Goal: Task Accomplishment & Management: Complete application form

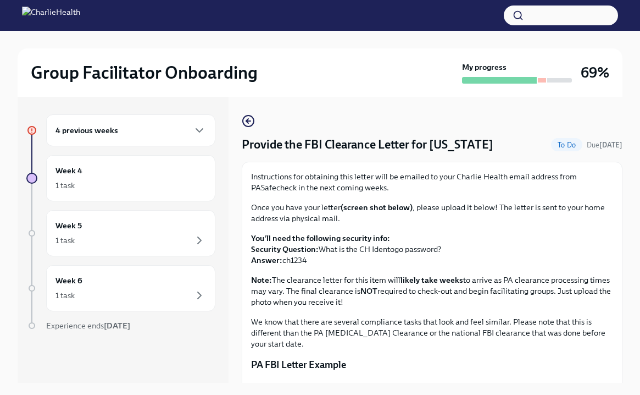
click at [137, 133] on div "4 previous weeks" at bounding box center [131, 130] width 151 height 13
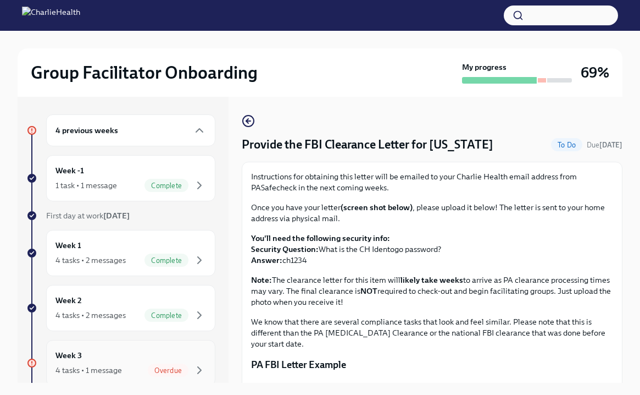
click at [186, 365] on div "Overdue" at bounding box center [168, 369] width 41 height 13
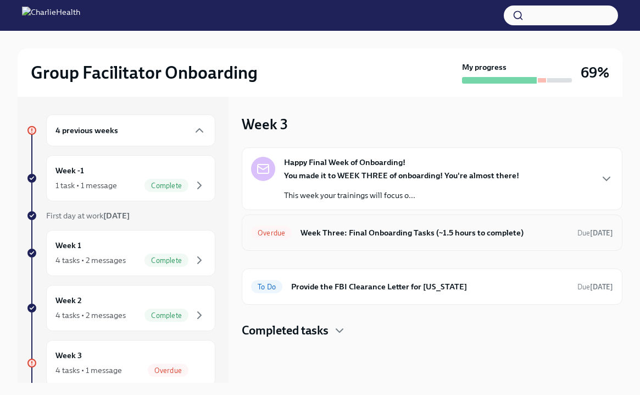
click at [329, 234] on h6 "Week Three: Final Onboarding Tasks (~1.5 hours to complete)" at bounding box center [435, 232] width 268 height 12
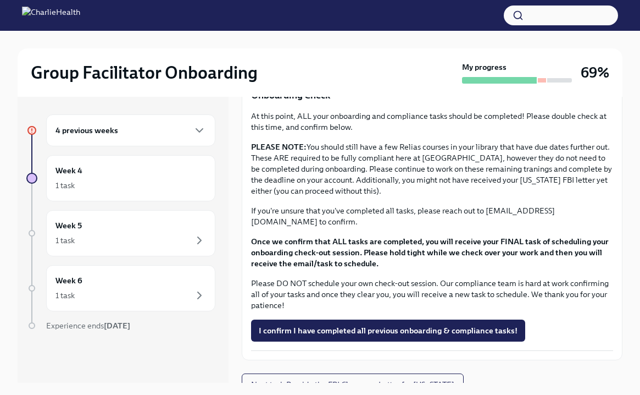
scroll to position [875, 0]
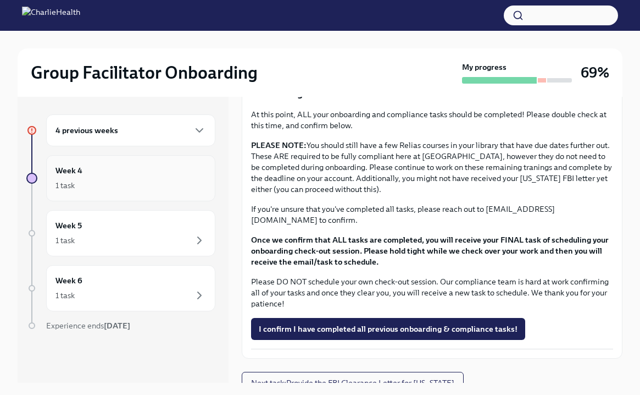
click at [132, 167] on div "Week 4 1 task" at bounding box center [131, 177] width 151 height 27
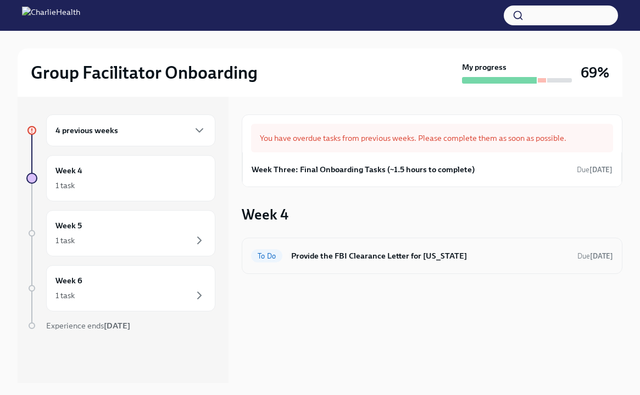
click at [401, 259] on h6 "Provide the FBI Clearance Letter for Pennsylvania" at bounding box center [430, 256] width 278 height 12
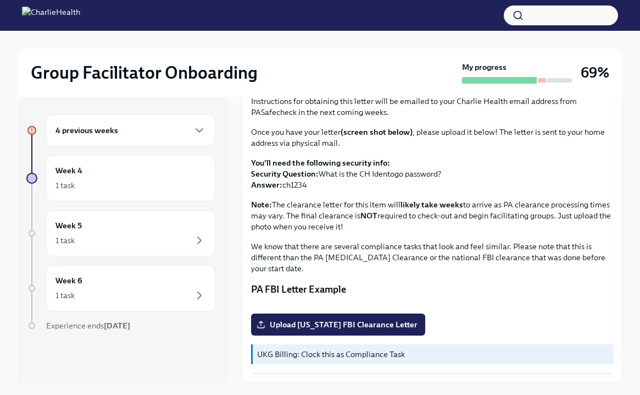
scroll to position [196, 0]
click at [317, 325] on span "Upload Pennsylvania FBI Clearance Letter" at bounding box center [338, 324] width 159 height 11
click at [0, 0] on input "Upload Pennsylvania FBI Clearance Letter" at bounding box center [0, 0] width 0 height 0
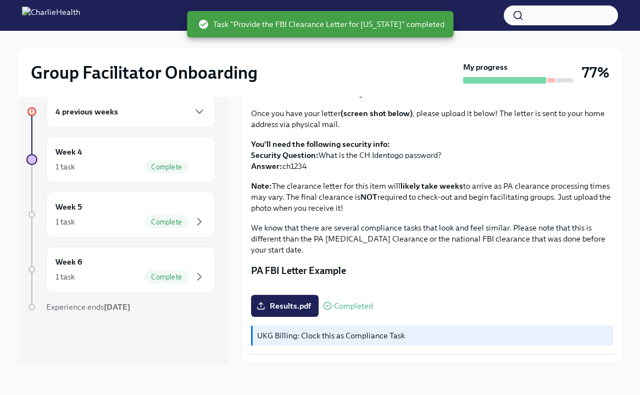
scroll to position [0, 0]
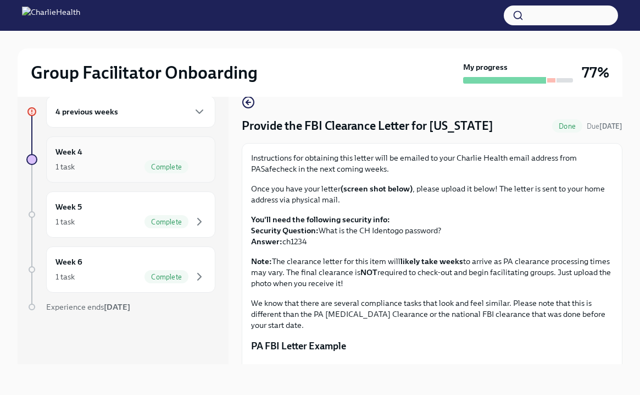
click at [153, 153] on div "Week 4 1 task Complete" at bounding box center [131, 159] width 151 height 27
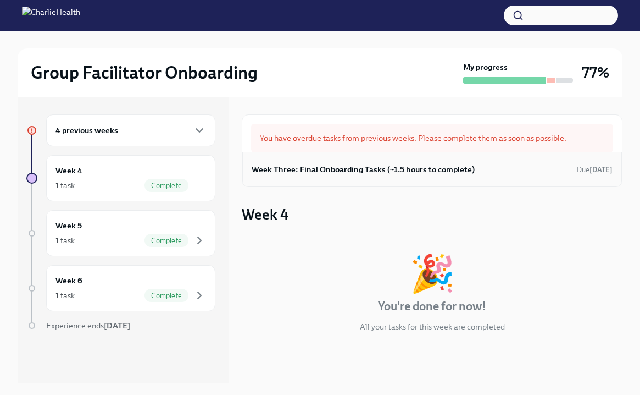
click at [307, 162] on div "Week Three: Final Onboarding Tasks (~1.5 hours to complete) Due 3 days ago" at bounding box center [432, 169] width 361 height 16
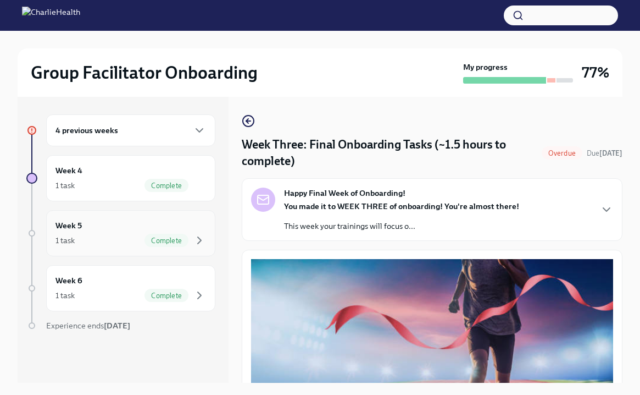
click at [126, 234] on div "1 task Complete" at bounding box center [131, 240] width 151 height 13
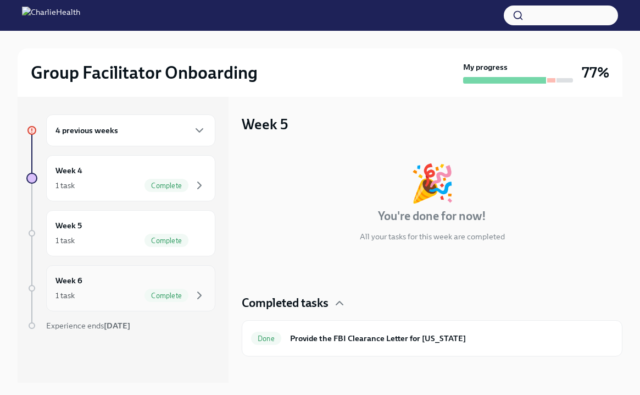
click at [114, 291] on div "1 task Complete" at bounding box center [131, 295] width 151 height 13
click at [148, 129] on div "4 previous weeks" at bounding box center [131, 130] width 151 height 13
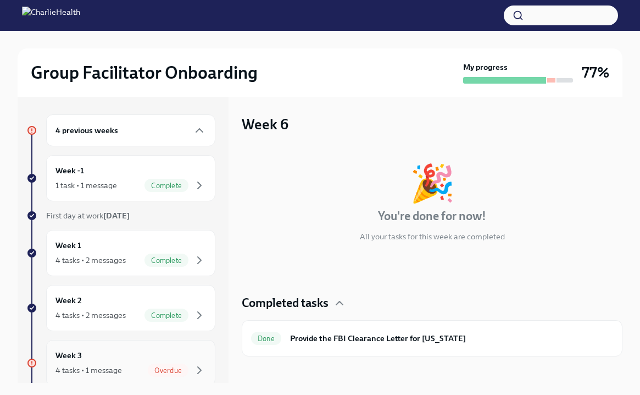
click at [172, 360] on div "Week 3 4 tasks • 1 message Overdue" at bounding box center [131, 362] width 151 height 27
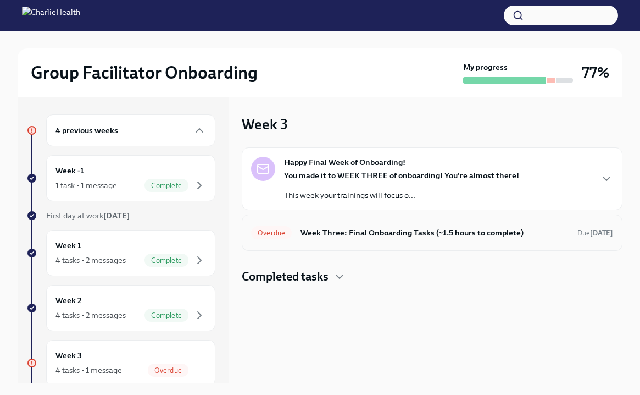
click at [340, 235] on h6 "Week Three: Final Onboarding Tasks (~1.5 hours to complete)" at bounding box center [435, 232] width 268 height 12
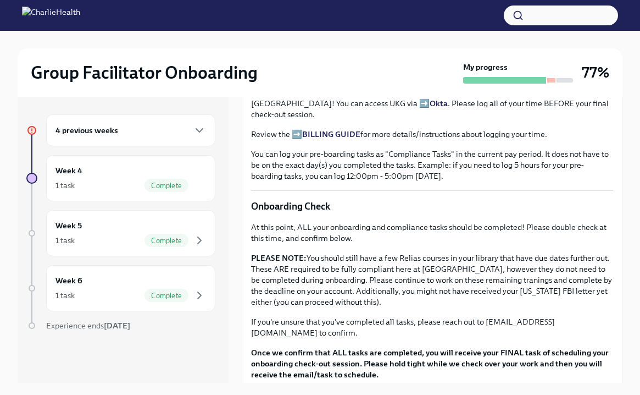
scroll to position [690, 0]
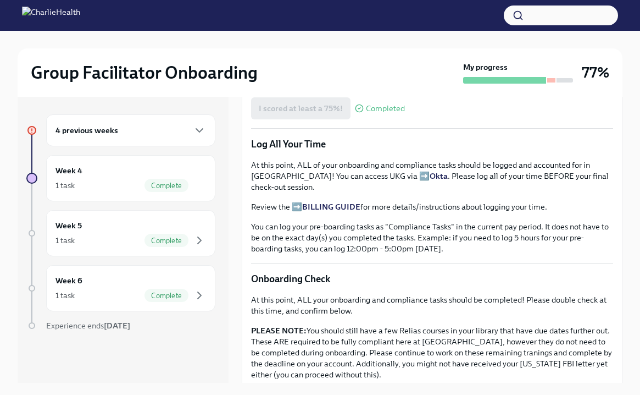
click at [349, 202] on strong "BILLING GUIDE" at bounding box center [331, 207] width 58 height 10
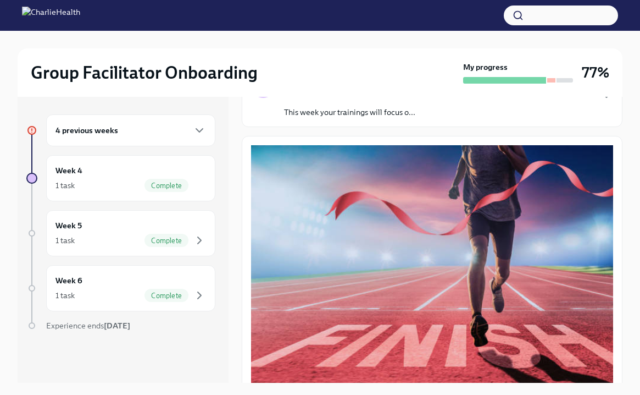
scroll to position [134, 0]
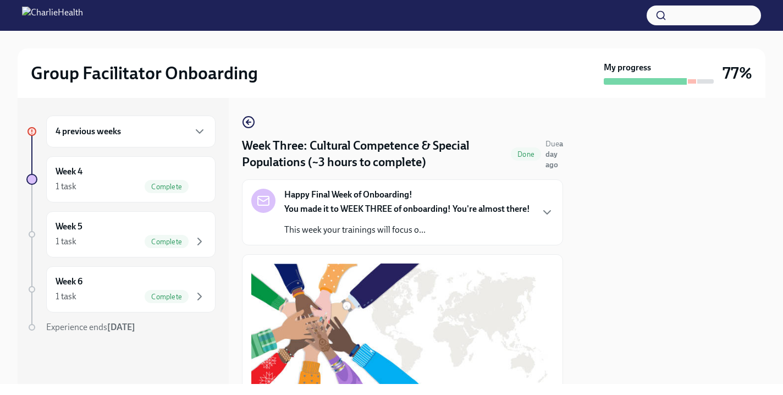
click at [195, 140] on div "4 previous weeks" at bounding box center [130, 131] width 169 height 32
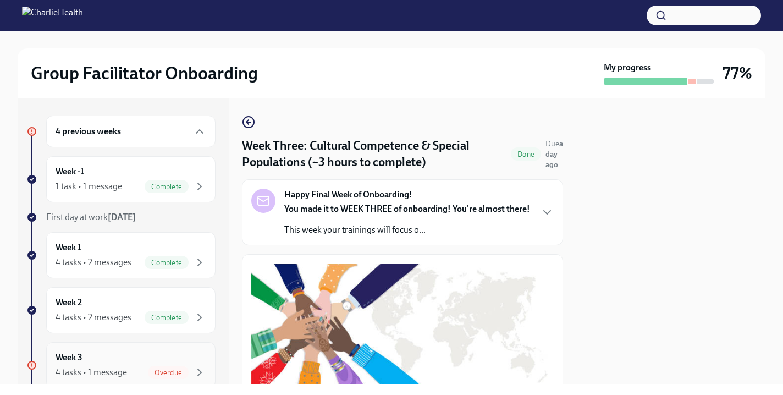
click at [171, 356] on div "Week 3 4 tasks • 1 message Overdue" at bounding box center [131, 364] width 151 height 27
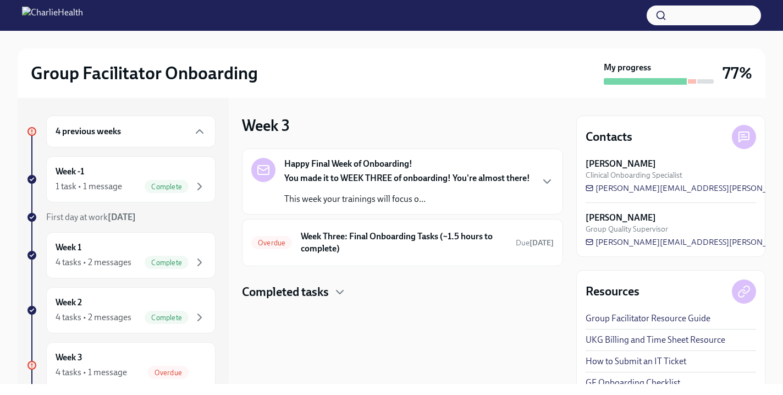
click at [335, 205] on p "This week your trainings will focus o..." at bounding box center [407, 199] width 246 height 12
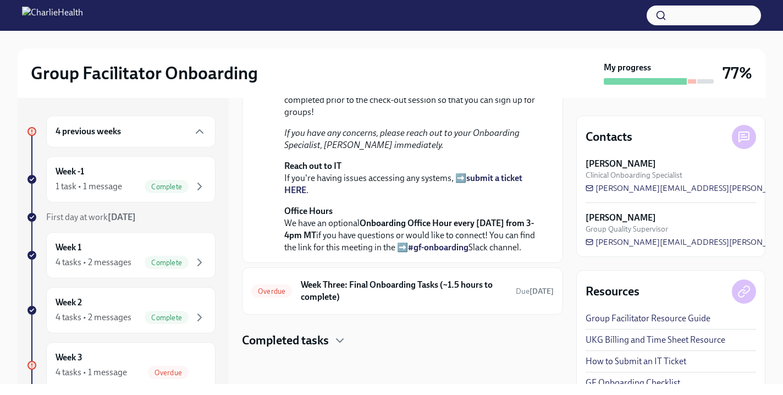
scroll to position [319, 0]
click at [624, 189] on span "lara.babalola@charliehealth.com" at bounding box center [722, 188] width 274 height 11
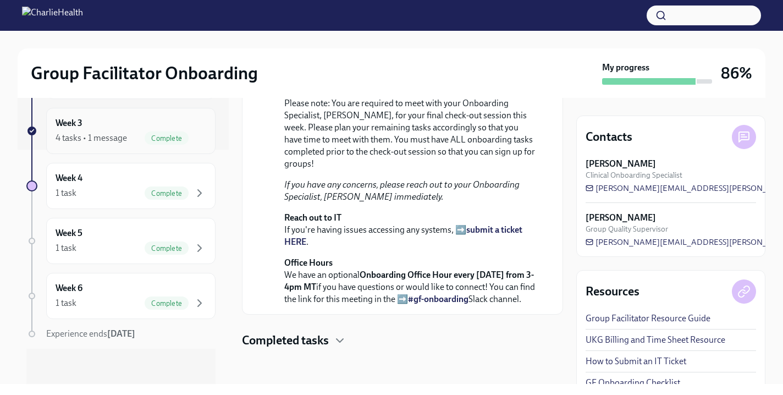
scroll to position [0, 0]
